Goal: Task Accomplishment & Management: Use online tool/utility

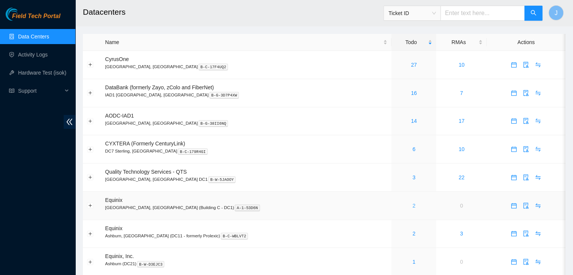
click at [412, 204] on link "2" at bounding box center [413, 206] width 3 height 6
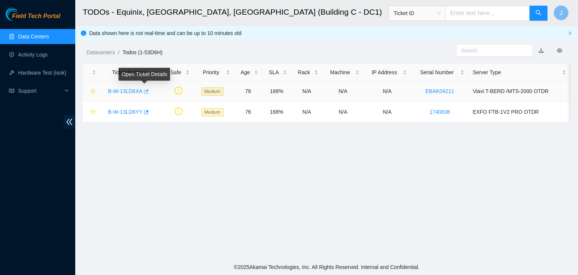
click at [144, 92] on icon "button" at bounding box center [146, 91] width 5 height 4
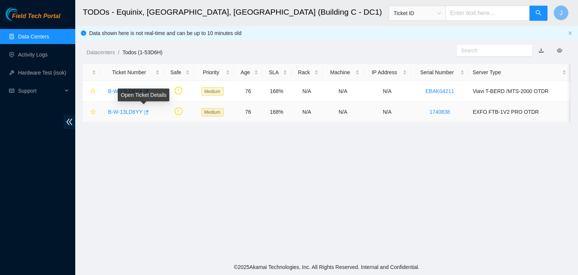
click at [145, 113] on icon "button" at bounding box center [145, 112] width 5 height 5
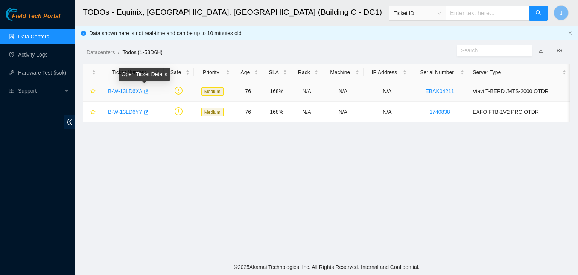
click at [145, 93] on icon "button" at bounding box center [146, 91] width 5 height 4
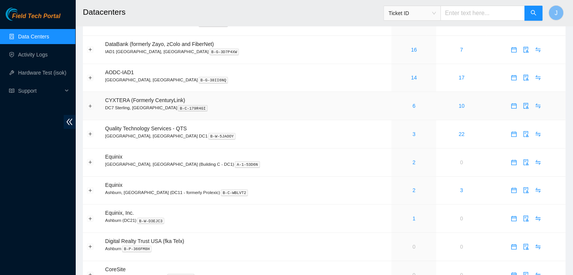
scroll to position [44, 0]
click at [412, 219] on link "1" at bounding box center [413, 218] width 3 height 6
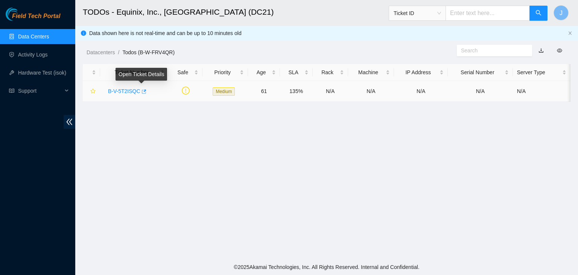
click at [143, 91] on icon "button" at bounding box center [143, 91] width 5 height 5
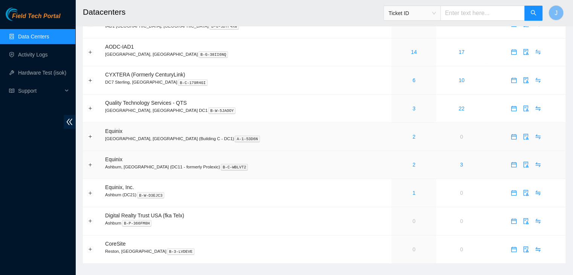
scroll to position [81, 0]
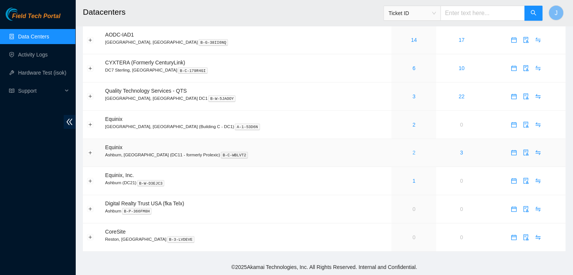
click at [412, 152] on link "2" at bounding box center [413, 152] width 3 height 6
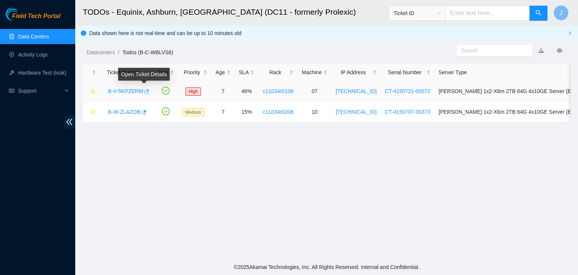
click at [144, 91] on icon "button" at bounding box center [145, 91] width 5 height 5
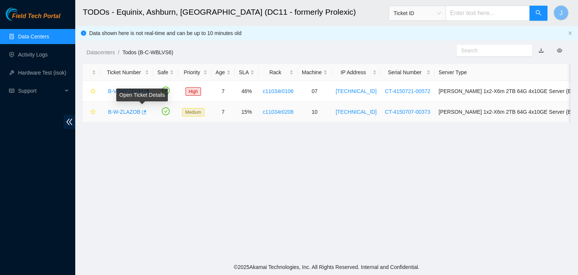
click at [143, 113] on icon "button" at bounding box center [143, 112] width 5 height 5
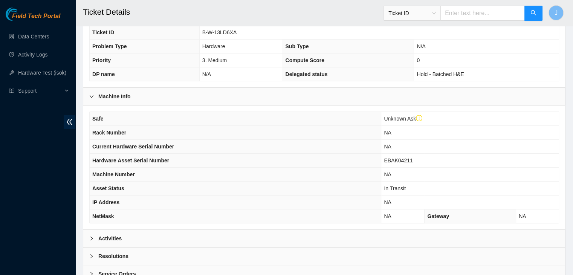
scroll to position [170, 0]
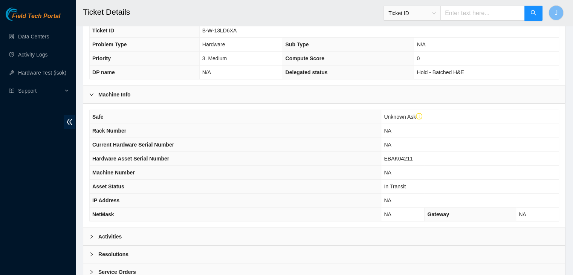
click at [200, 229] on div "Activities" at bounding box center [323, 236] width 481 height 17
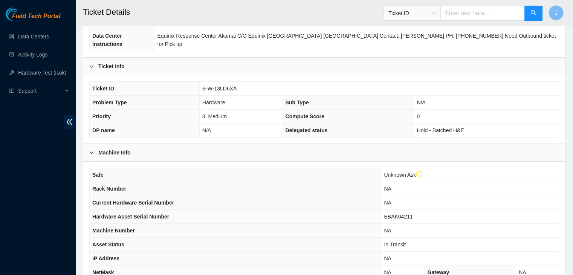
scroll to position [111, 0]
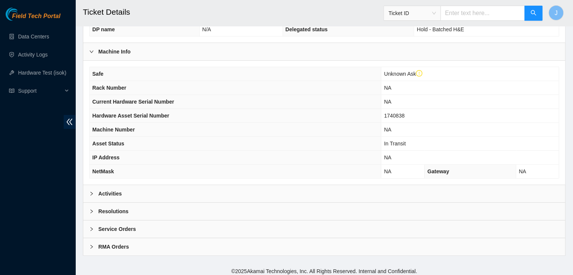
scroll to position [215, 0]
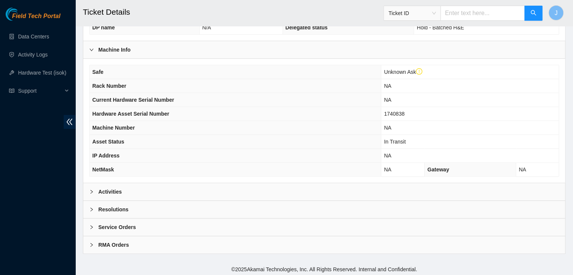
click at [157, 187] on div "Activities" at bounding box center [323, 191] width 481 height 17
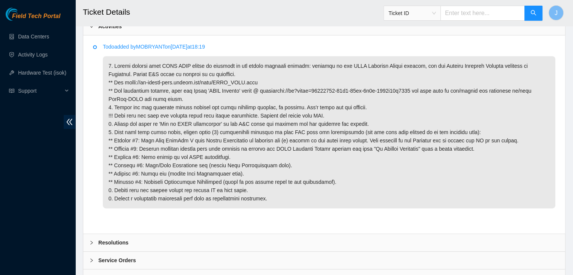
scroll to position [380, 0]
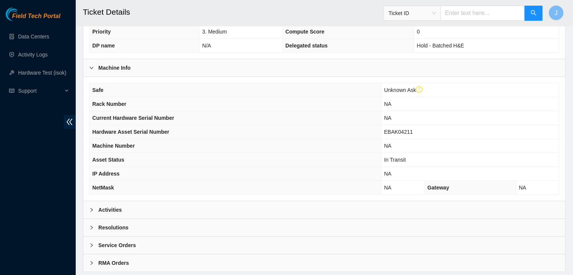
scroll to position [215, 0]
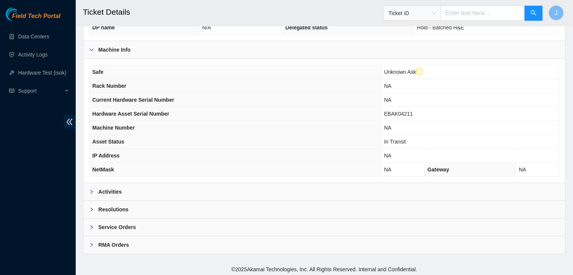
click at [126, 187] on div "Activities" at bounding box center [323, 191] width 481 height 17
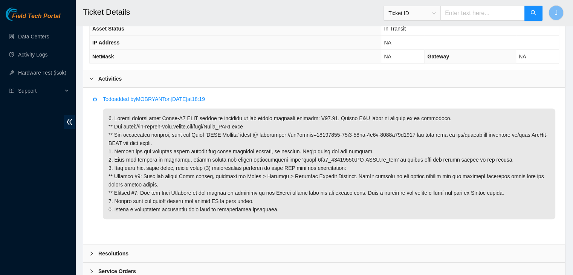
scroll to position [327, 0]
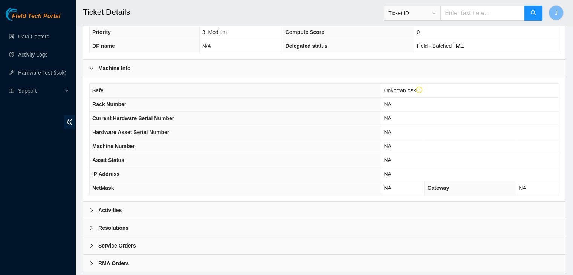
scroll to position [207, 0]
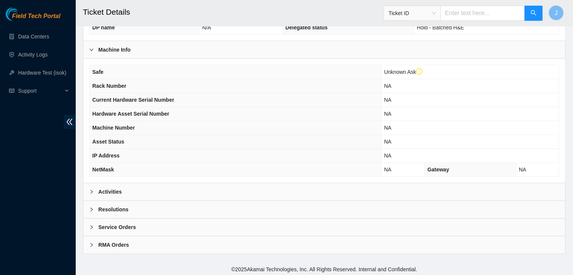
click at [154, 195] on div "Activities" at bounding box center [323, 191] width 481 height 17
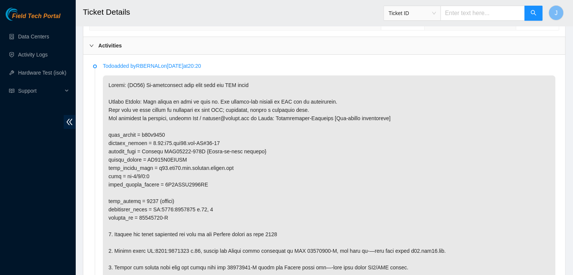
scroll to position [376, 0]
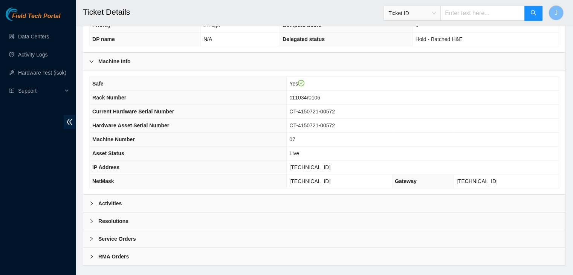
scroll to position [181, 0]
click at [125, 201] on div "Activities" at bounding box center [323, 203] width 481 height 17
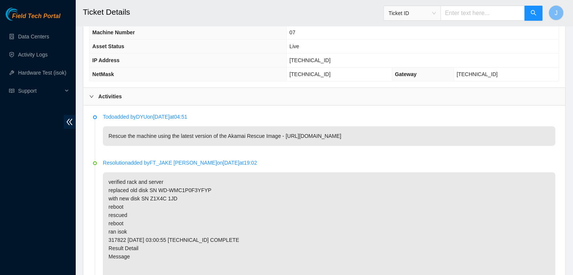
scroll to position [286, 0]
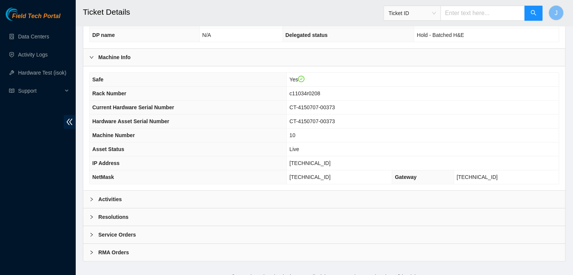
scroll to position [185, 0]
click at [169, 195] on div "Activities" at bounding box center [323, 198] width 481 height 17
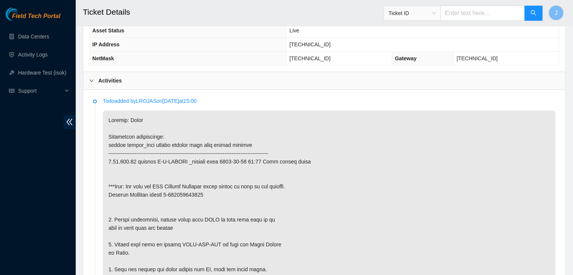
scroll to position [303, 0]
